Goal: Task Accomplishment & Management: Complete application form

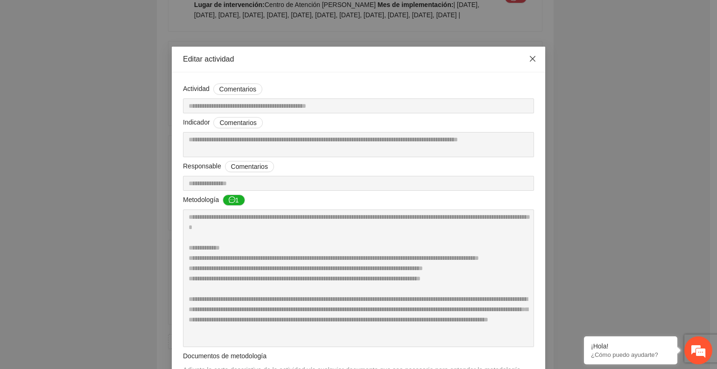
click at [529, 57] on icon "close" at bounding box center [532, 58] width 7 height 7
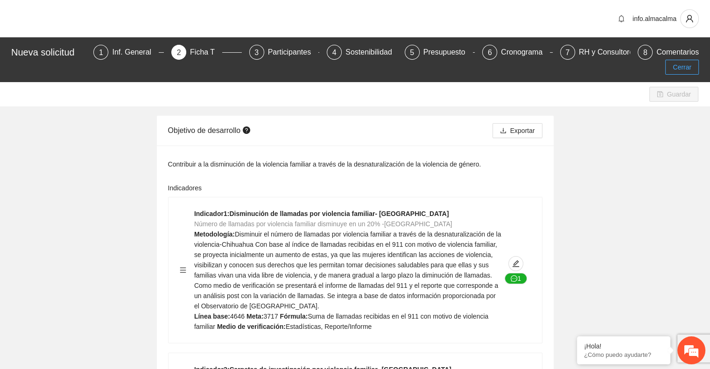
click at [688, 62] on span "Cerrar" at bounding box center [681, 67] width 19 height 10
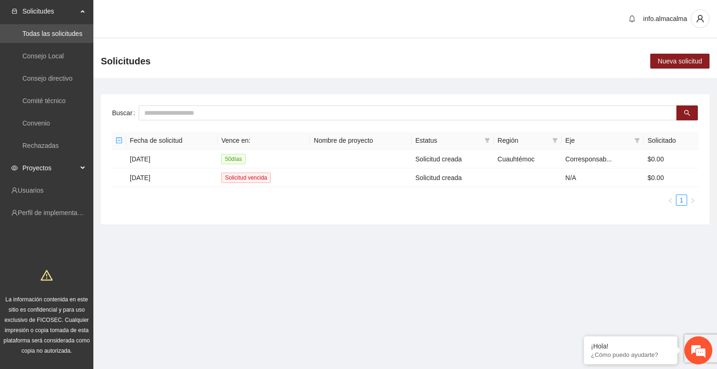
click at [63, 163] on span "Proyectos" at bounding box center [49, 168] width 55 height 19
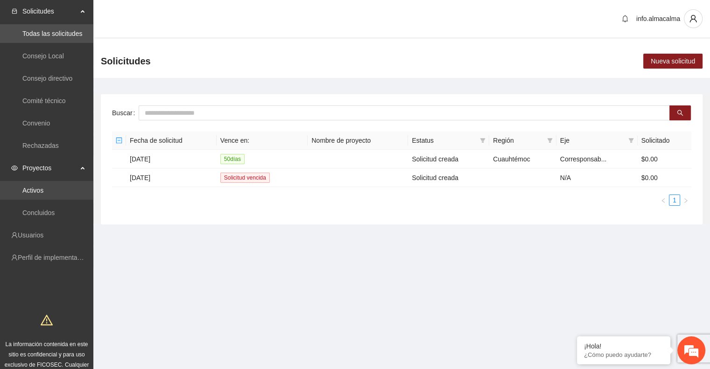
click at [32, 188] on link "Activos" at bounding box center [32, 190] width 21 height 7
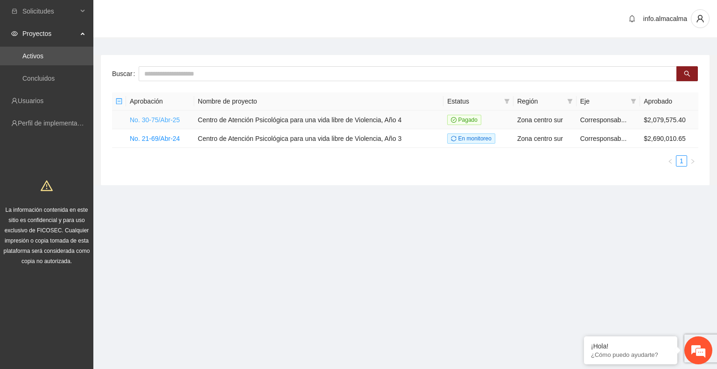
click at [144, 119] on link "No. 30-75/Abr-25" at bounding box center [155, 119] width 50 height 7
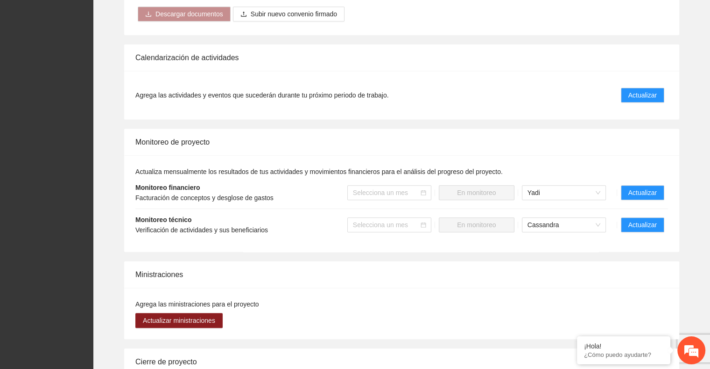
scroll to position [638, 0]
click at [648, 220] on span "Actualizar" at bounding box center [642, 225] width 28 height 10
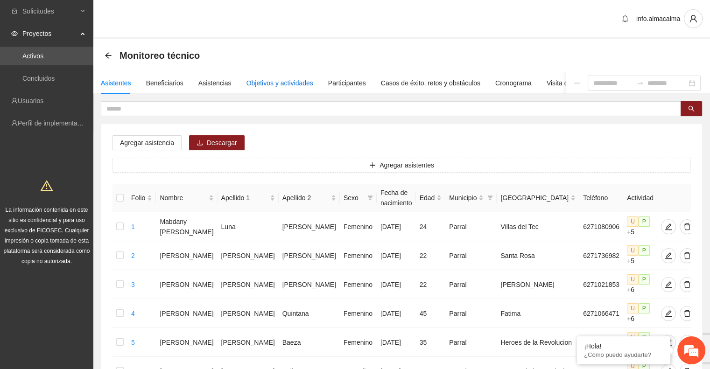
click at [265, 84] on div "Objetivos y actividades" at bounding box center [279, 83] width 67 height 10
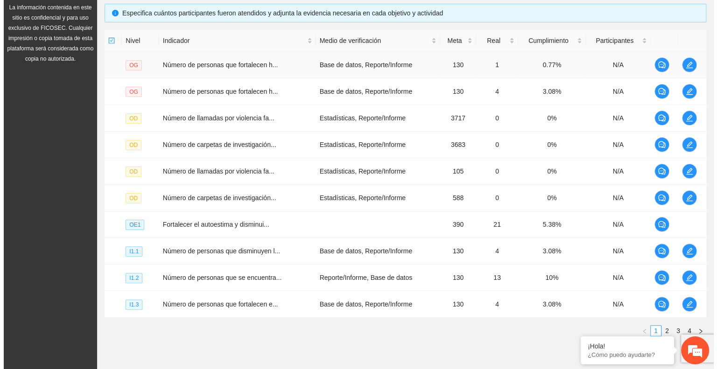
scroll to position [203, 0]
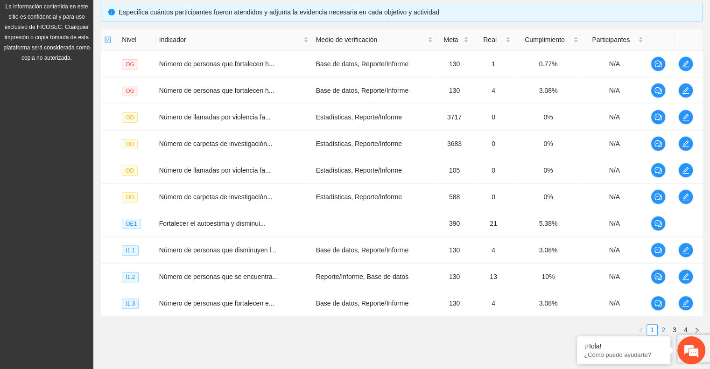
click at [664, 328] on link "2" at bounding box center [663, 330] width 10 height 10
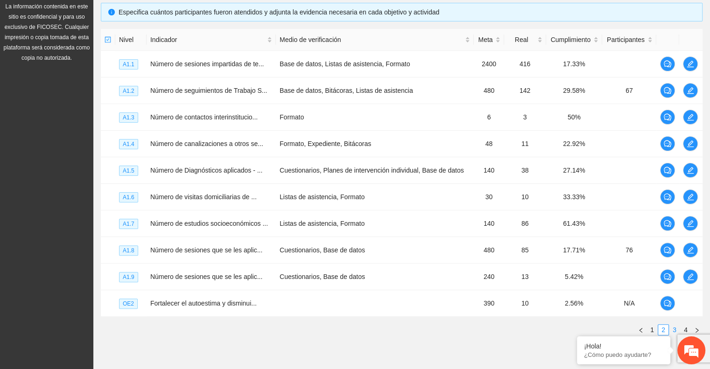
click at [675, 327] on link "3" at bounding box center [674, 330] width 10 height 10
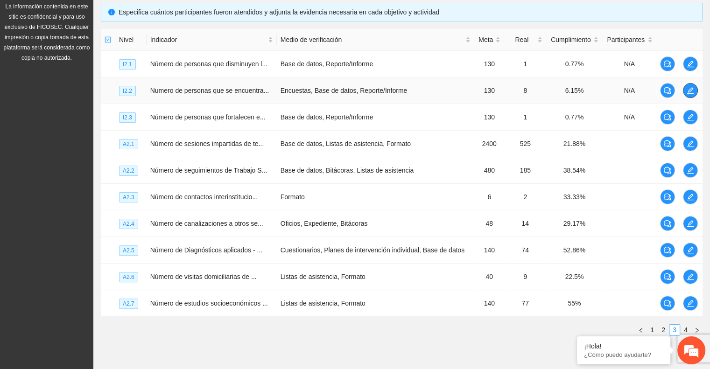
click at [690, 89] on icon "edit" at bounding box center [690, 90] width 7 height 7
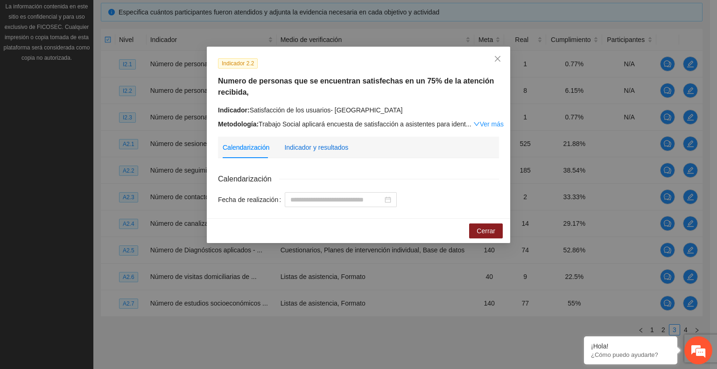
click at [324, 149] on div "Indicador y resultados" at bounding box center [316, 147] width 64 height 10
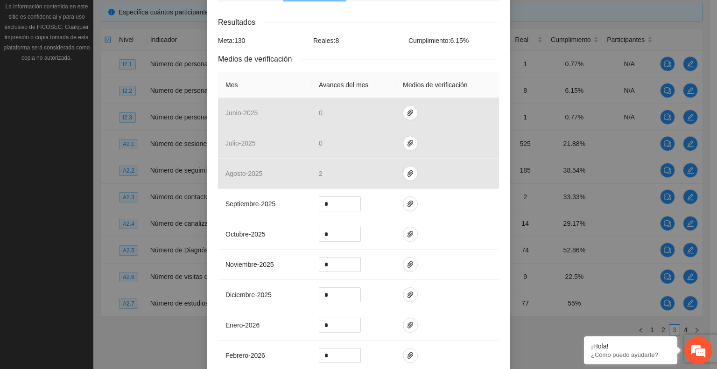
scroll to position [160, 0]
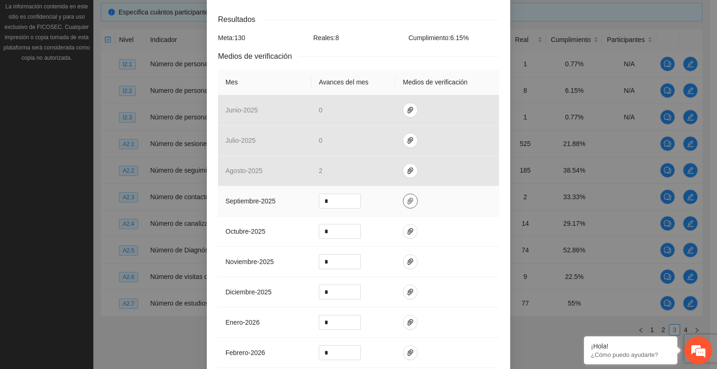
click at [407, 201] on icon "paper-clip" at bounding box center [410, 201] width 6 height 7
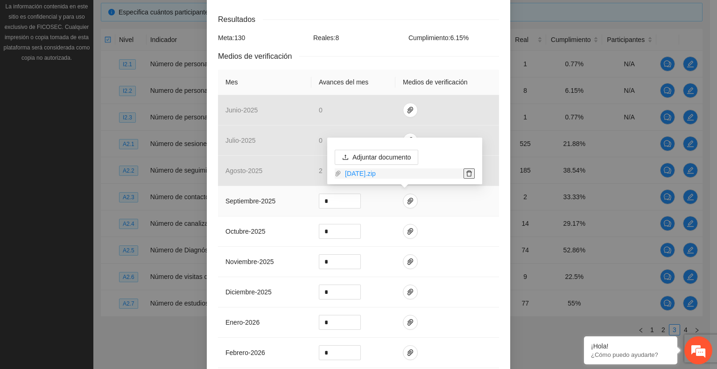
click at [468, 175] on icon "delete" at bounding box center [469, 173] width 7 height 7
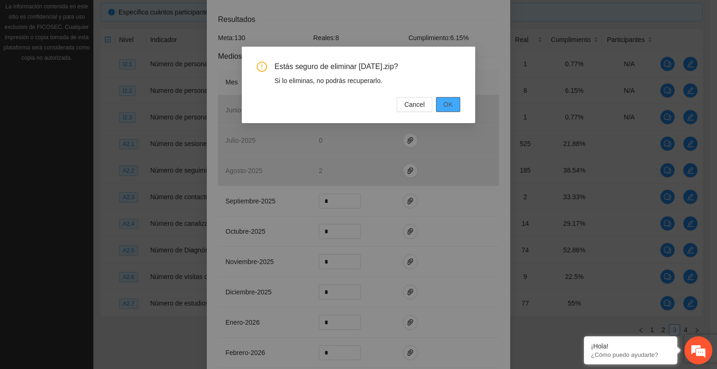
click at [450, 104] on span "OK" at bounding box center [447, 104] width 9 height 10
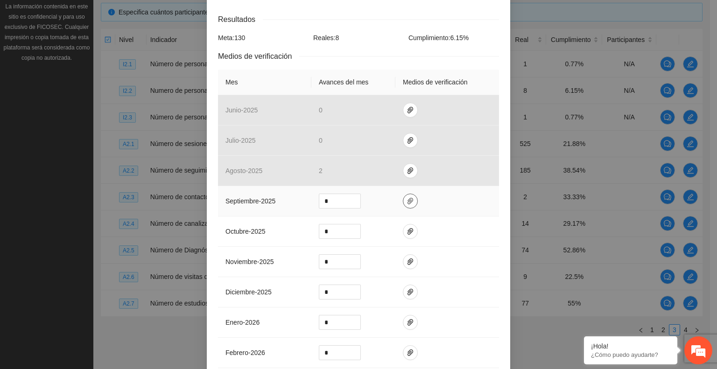
click at [403, 205] on button "button" at bounding box center [410, 201] width 15 height 15
click at [388, 173] on span "Adjuntar documento" at bounding box center [381, 171] width 58 height 10
click at [483, 282] on td at bounding box center [447, 292] width 104 height 30
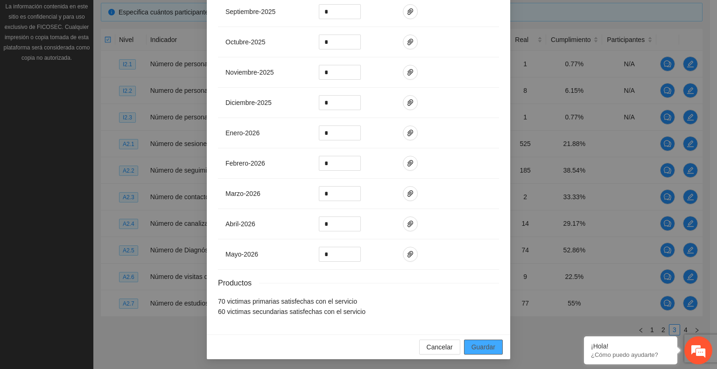
click at [489, 347] on span "Guardar" at bounding box center [483, 347] width 24 height 10
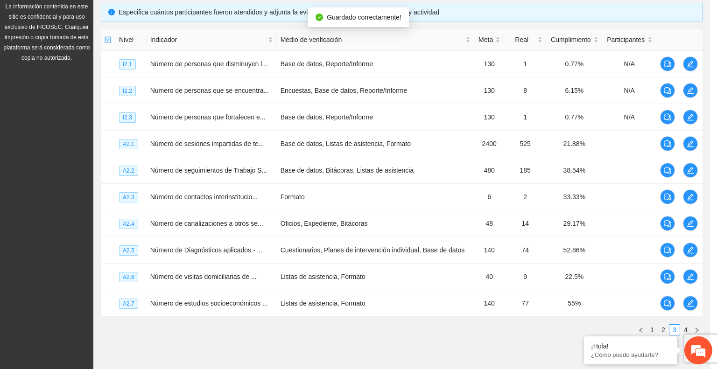
scroll to position [302, 0]
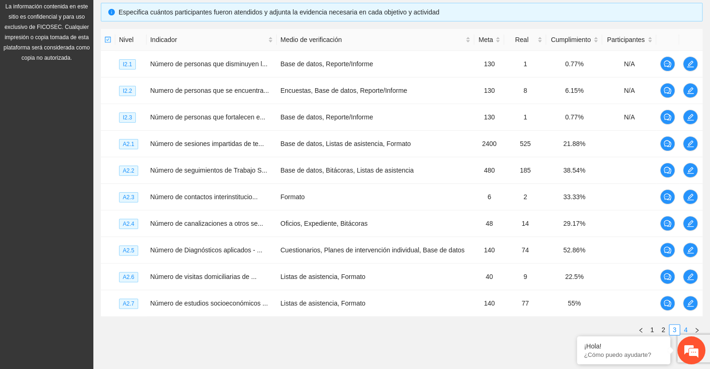
click at [682, 327] on link "4" at bounding box center [685, 330] width 10 height 10
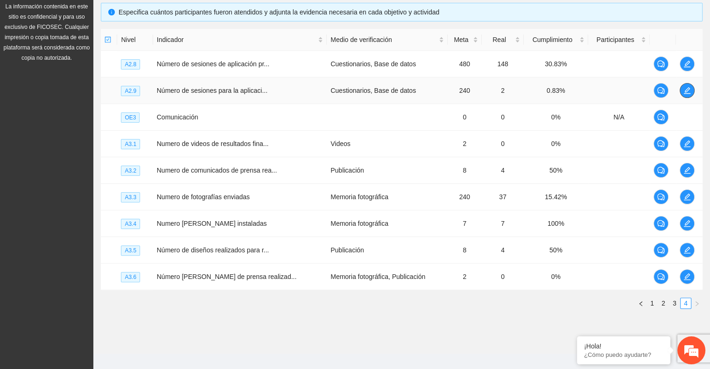
click at [683, 92] on icon "edit" at bounding box center [686, 90] width 7 height 7
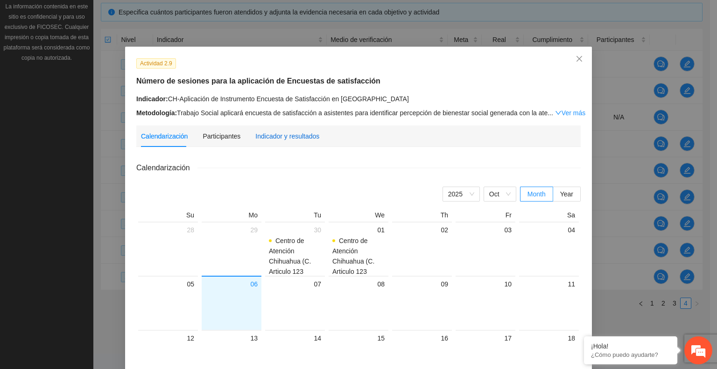
click at [296, 131] on div "Indicador y resultados" at bounding box center [287, 136] width 64 height 10
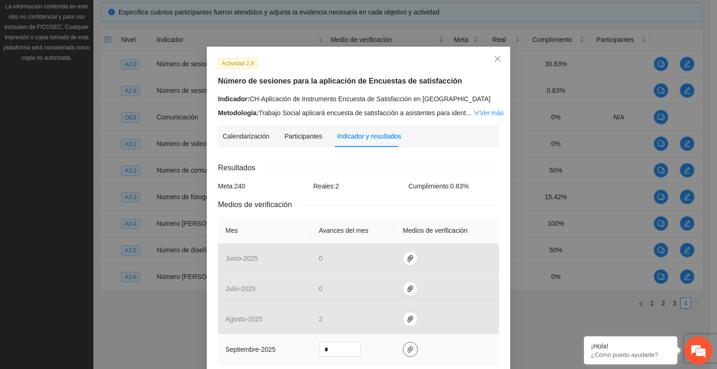
click at [409, 346] on span "paper-clip" at bounding box center [410, 349] width 14 height 7
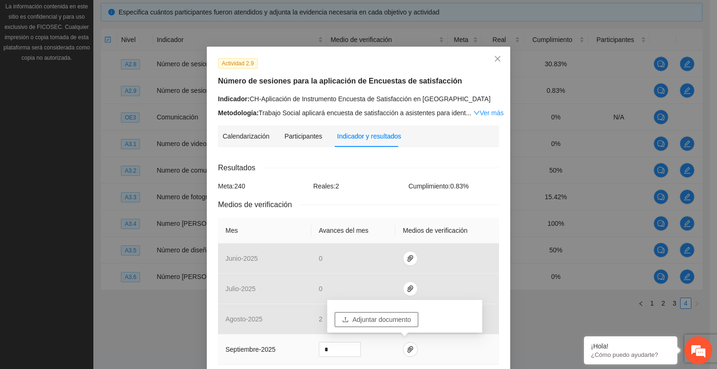
click at [392, 317] on span "Adjuntar documento" at bounding box center [381, 319] width 58 height 10
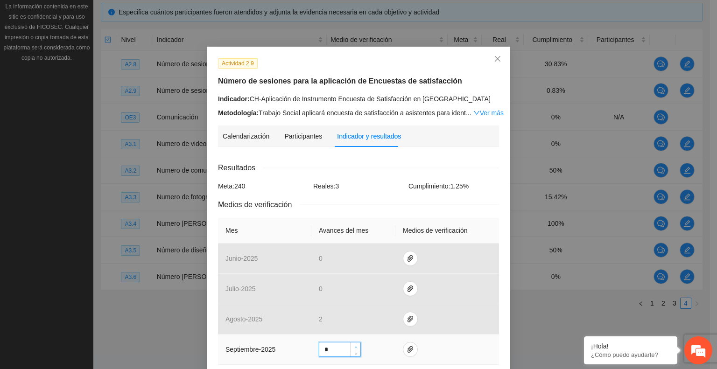
click at [355, 345] on span "up" at bounding box center [356, 347] width 6 height 6
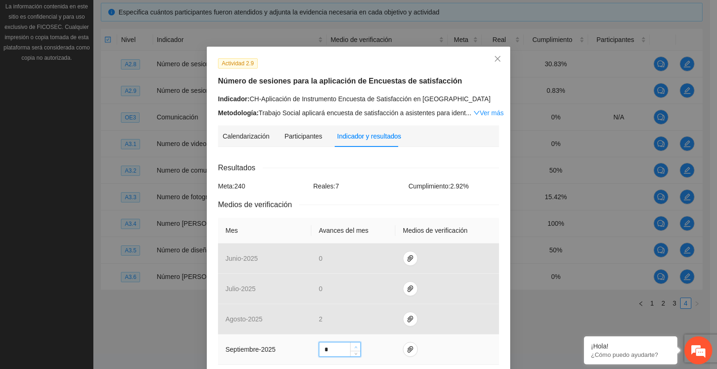
type input "*"
click at [355, 345] on span "up" at bounding box center [356, 347] width 6 height 6
click at [406, 350] on icon "paper-clip" at bounding box center [409, 349] width 7 height 7
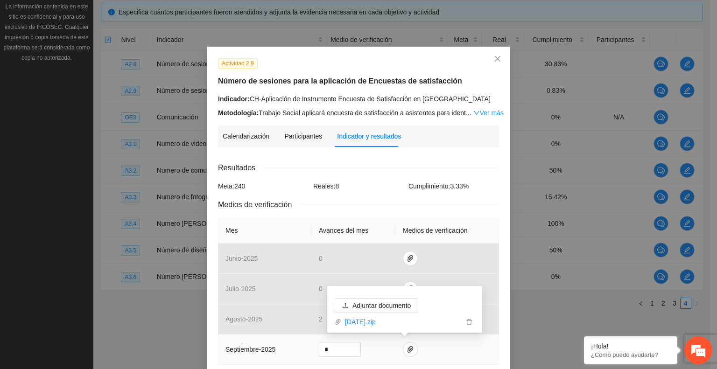
click at [447, 355] on td at bounding box center [447, 349] width 104 height 30
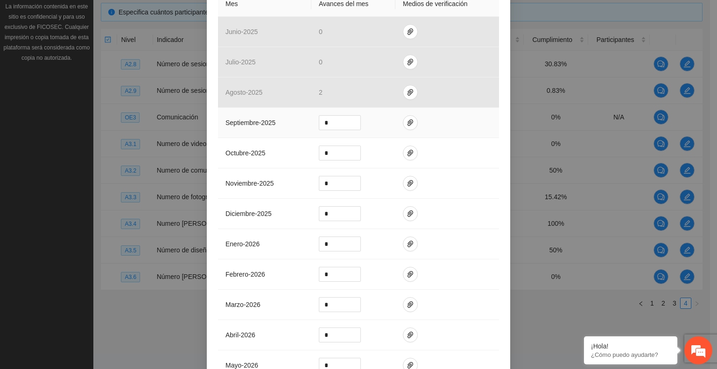
scroll to position [338, 0]
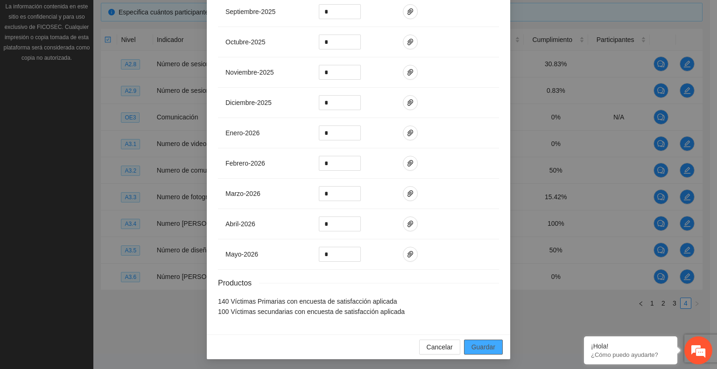
click at [472, 346] on span "Guardar" at bounding box center [483, 347] width 24 height 10
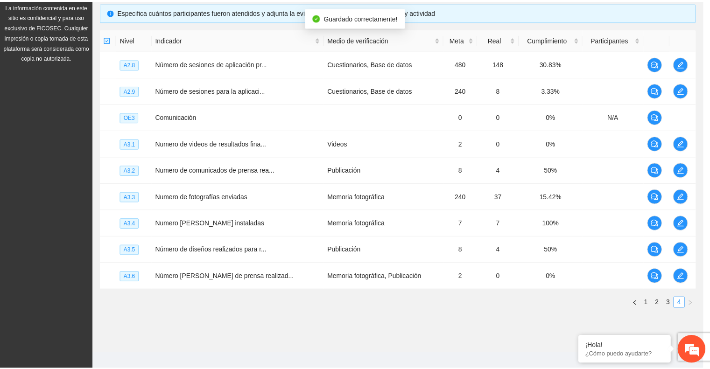
scroll to position [291, 0]
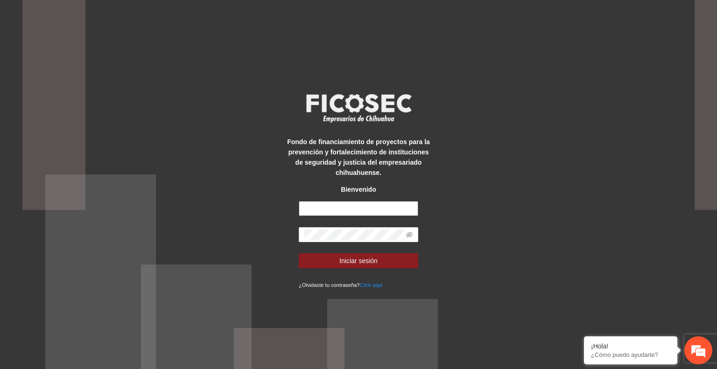
type input "**********"
click at [379, 257] on button "Iniciar sesión" at bounding box center [358, 260] width 119 height 15
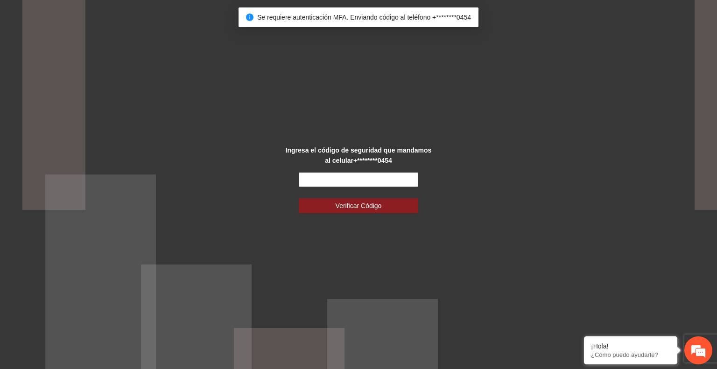
click at [348, 179] on input "text" at bounding box center [358, 179] width 119 height 15
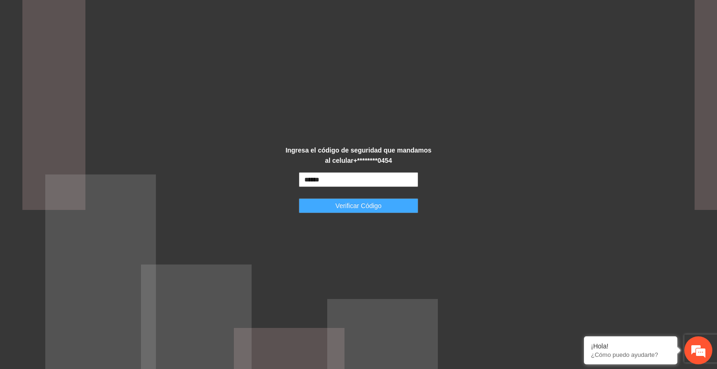
type input "******"
click at [358, 205] on span "Verificar Código" at bounding box center [358, 206] width 46 height 10
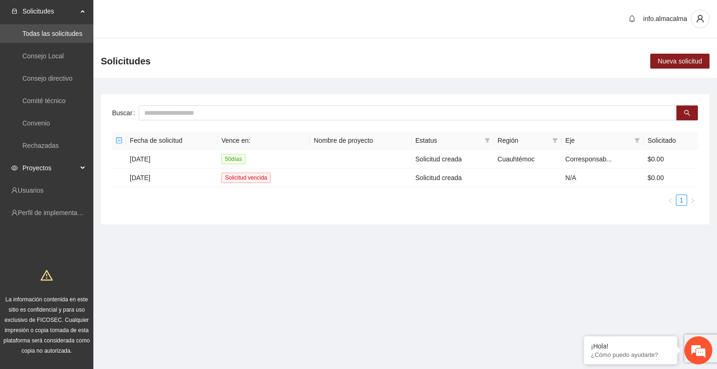
click at [73, 167] on span "Proyectos" at bounding box center [49, 168] width 55 height 19
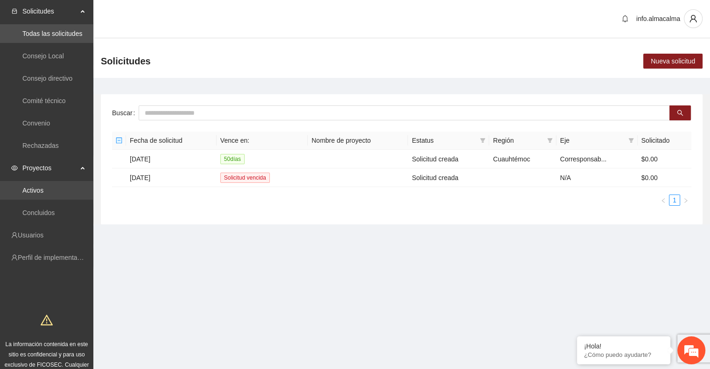
click at [43, 190] on link "Activos" at bounding box center [32, 190] width 21 height 7
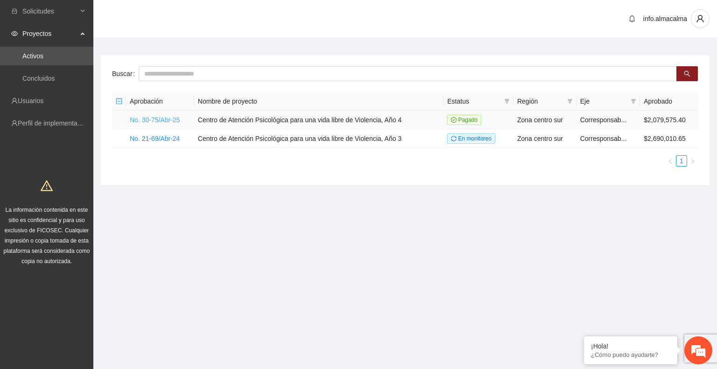
click at [166, 118] on link "No. 30-75/Abr-25" at bounding box center [155, 119] width 50 height 7
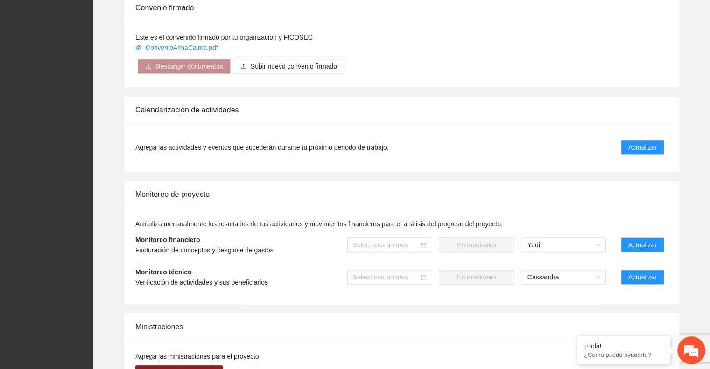
scroll to position [588, 0]
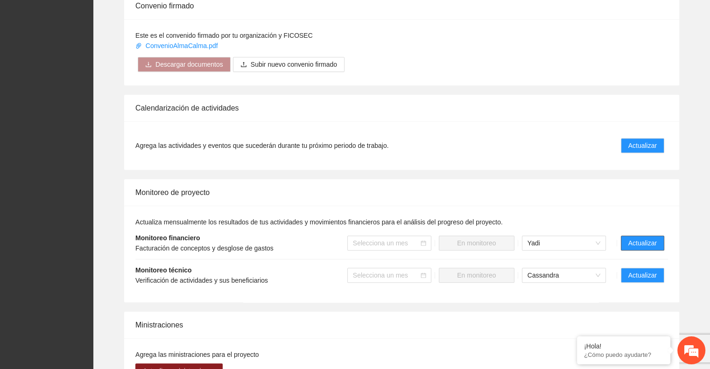
click at [634, 238] on span "Actualizar" at bounding box center [642, 243] width 28 height 10
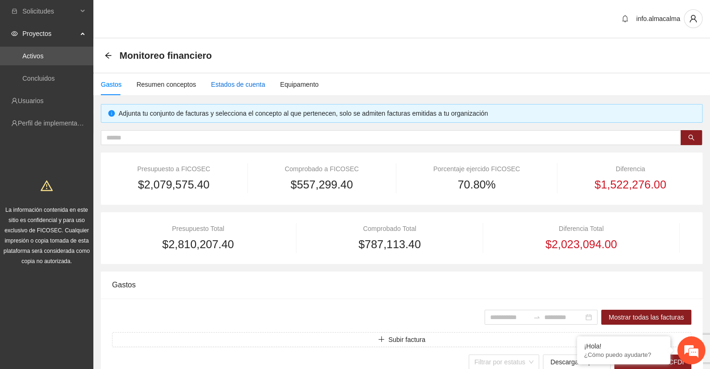
click at [243, 86] on div "Estados de cuenta" at bounding box center [238, 84] width 54 height 10
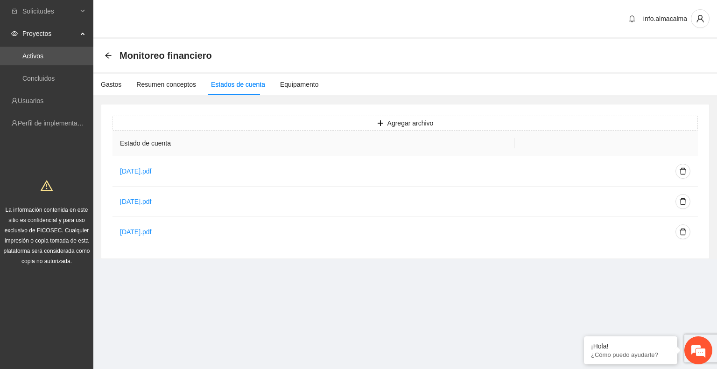
click at [298, 111] on div "Agregar archivo Estado de cuenta JULIO2025.pdf AGOSTO2025.pdf JUNIO2025.pdf" at bounding box center [404, 181] width 607 height 154
click at [300, 122] on button "Agregar archivo" at bounding box center [404, 123] width 585 height 15
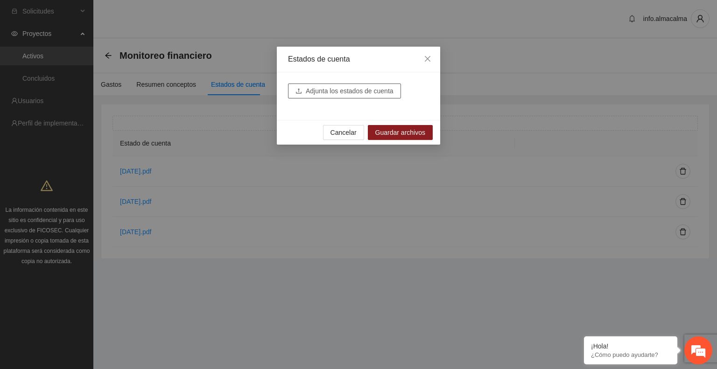
click at [310, 87] on span "Adjunta los estados de cuenta" at bounding box center [350, 91] width 88 height 10
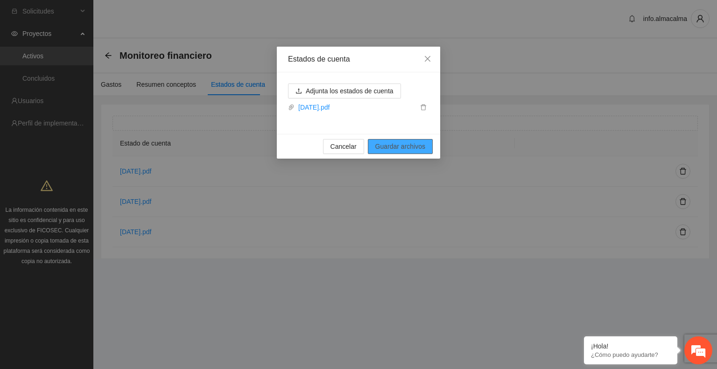
click at [408, 145] on span "Guardar archivos" at bounding box center [400, 146] width 50 height 10
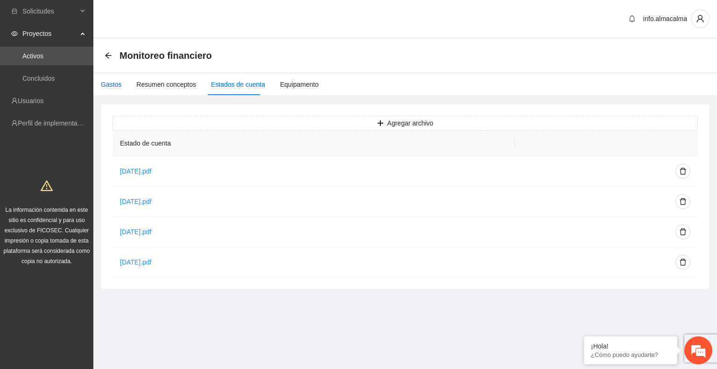
click at [118, 83] on div "Gastos" at bounding box center [111, 84] width 21 height 10
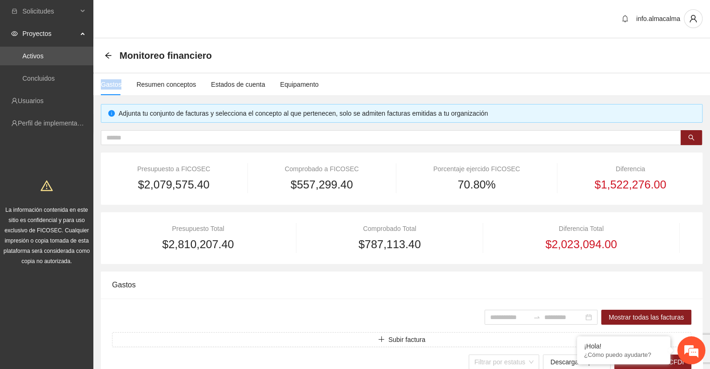
click at [118, 83] on div "Gastos" at bounding box center [111, 84] width 21 height 10
click at [256, 339] on button "Subir factura" at bounding box center [401, 339] width 579 height 15
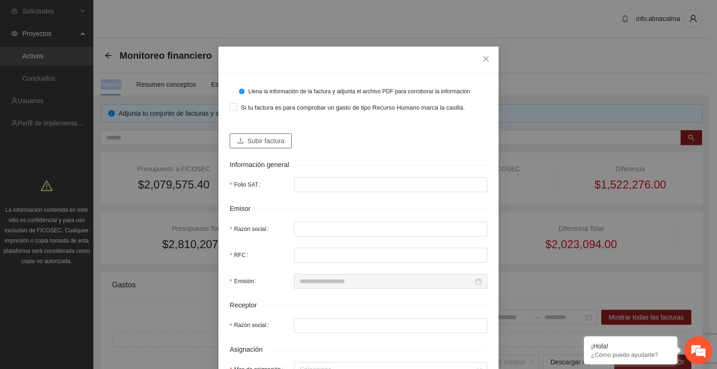
click at [260, 141] on span "Subir factura" at bounding box center [265, 141] width 37 height 10
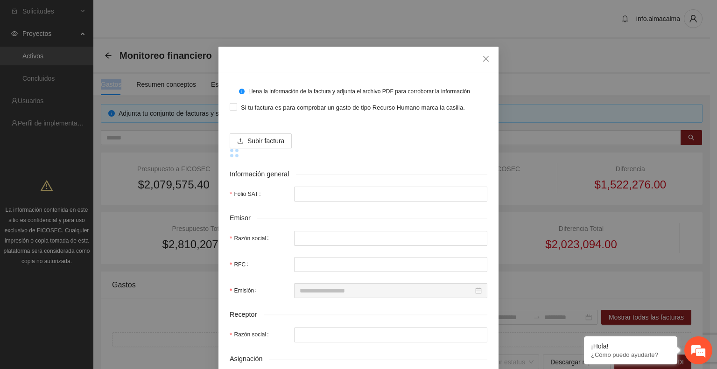
type input "**********"
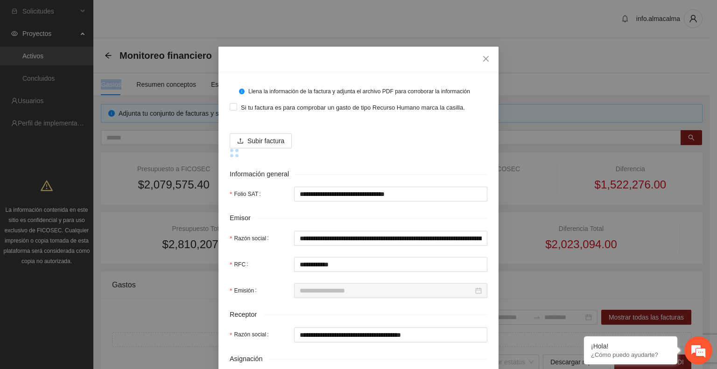
type input "**********"
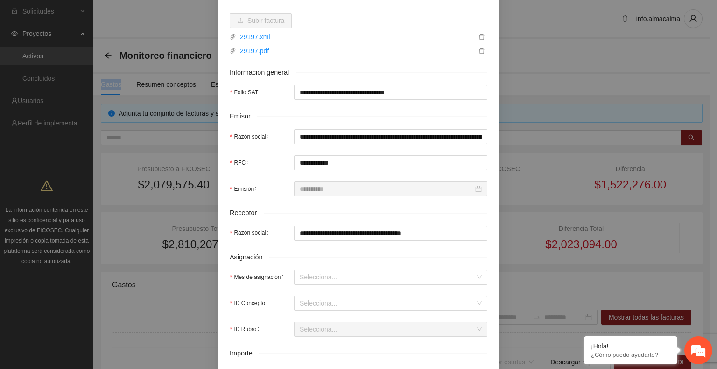
scroll to position [124, 0]
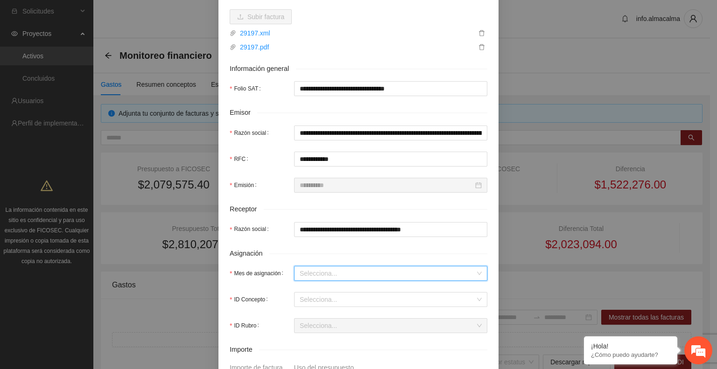
click at [321, 270] on input "Mes de asignación" at bounding box center [386, 273] width 175 height 14
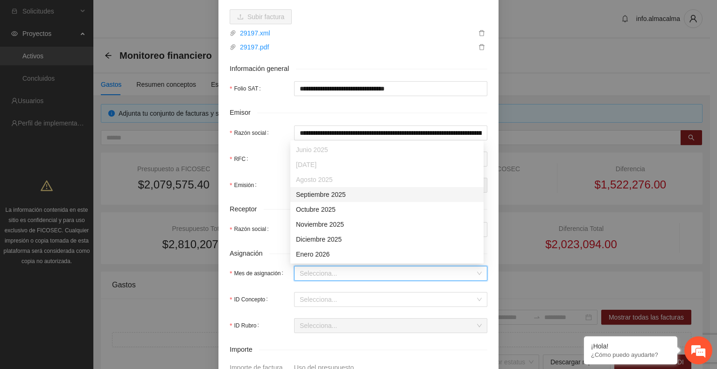
click at [314, 197] on div "Septiembre 2025" at bounding box center [387, 194] width 182 height 10
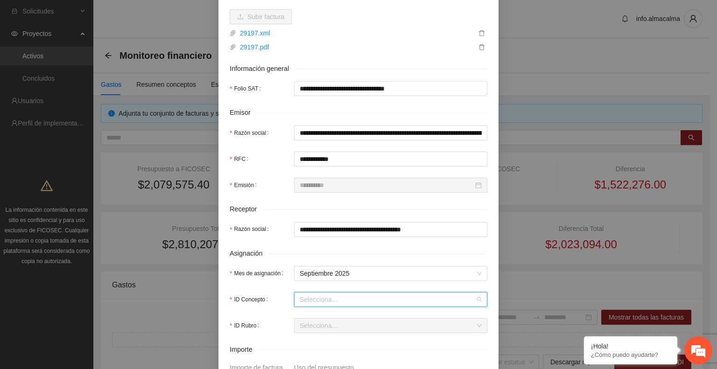
click at [323, 302] on input "ID Concepto" at bounding box center [386, 299] width 175 height 14
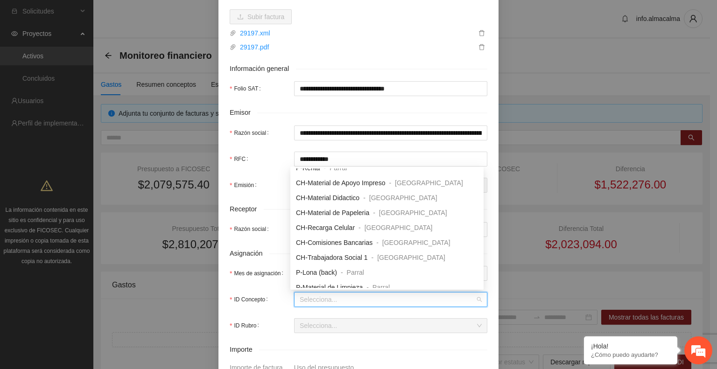
scroll to position [160, 0]
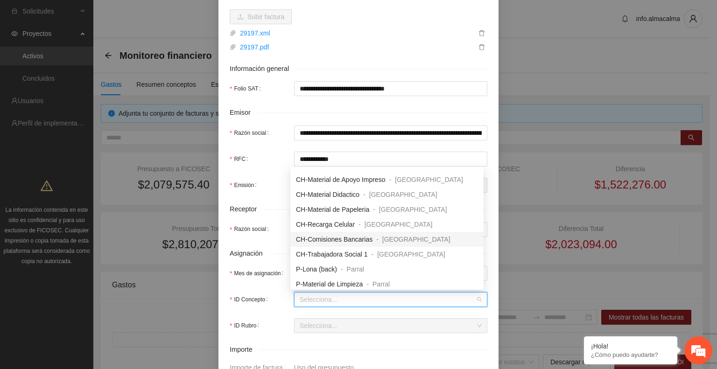
click at [340, 238] on span "CH-Comisiones Bancarias" at bounding box center [334, 239] width 77 height 7
type input "*****"
type input "*"
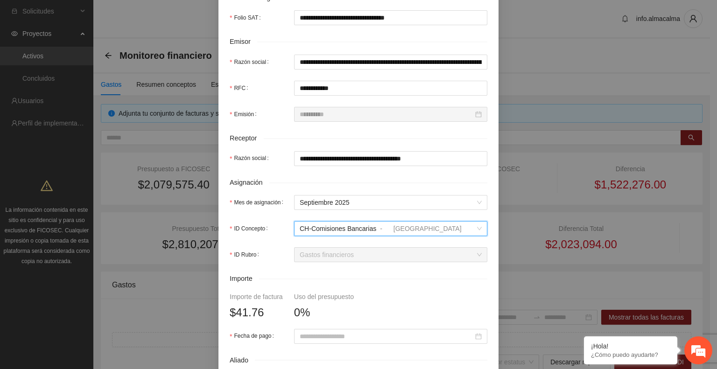
scroll to position [196, 0]
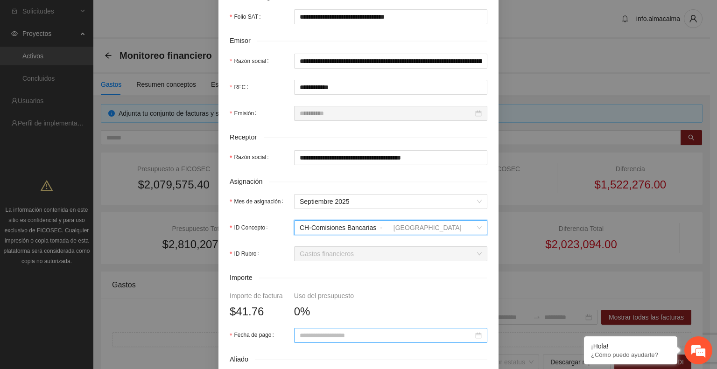
click at [477, 334] on div at bounding box center [390, 335] width 182 height 10
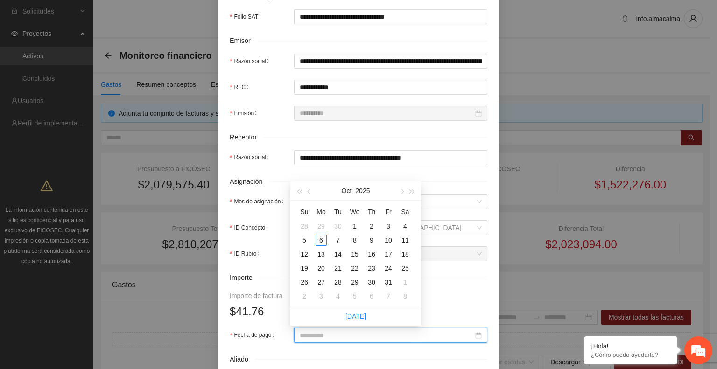
type input "**********"
click at [315, 189] on div "Oct 2025" at bounding box center [355, 190] width 81 height 19
click at [313, 190] on button "button" at bounding box center [309, 190] width 10 height 19
type input "**********"
click at [334, 226] on div "2" at bounding box center [337, 226] width 11 height 11
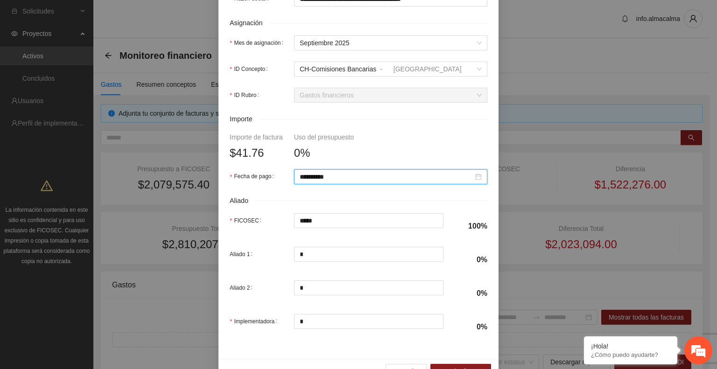
scroll to position [380, 0]
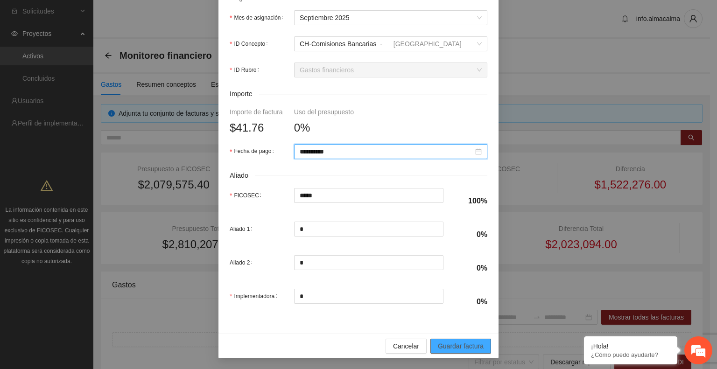
click at [447, 341] on span "Guardar factura" at bounding box center [461, 346] width 46 height 10
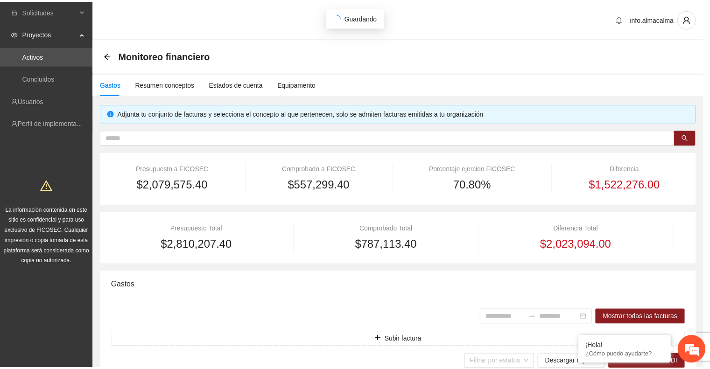
scroll to position [305, 0]
